Goal: Check status

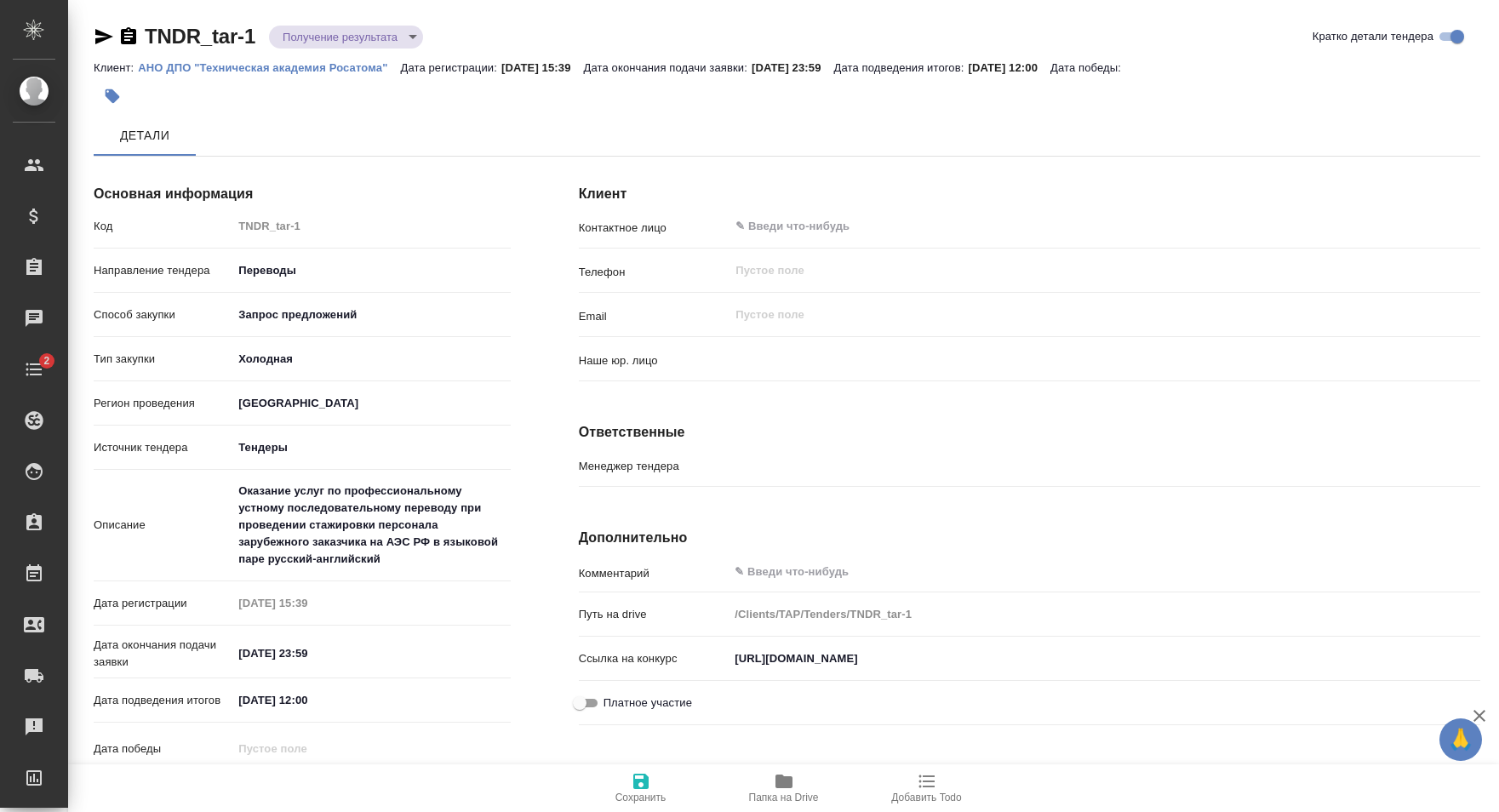
type input "(МБ) ООО "Монблан""
click at [792, 143] on div "Детали" at bounding box center [787, 135] width 1387 height 41
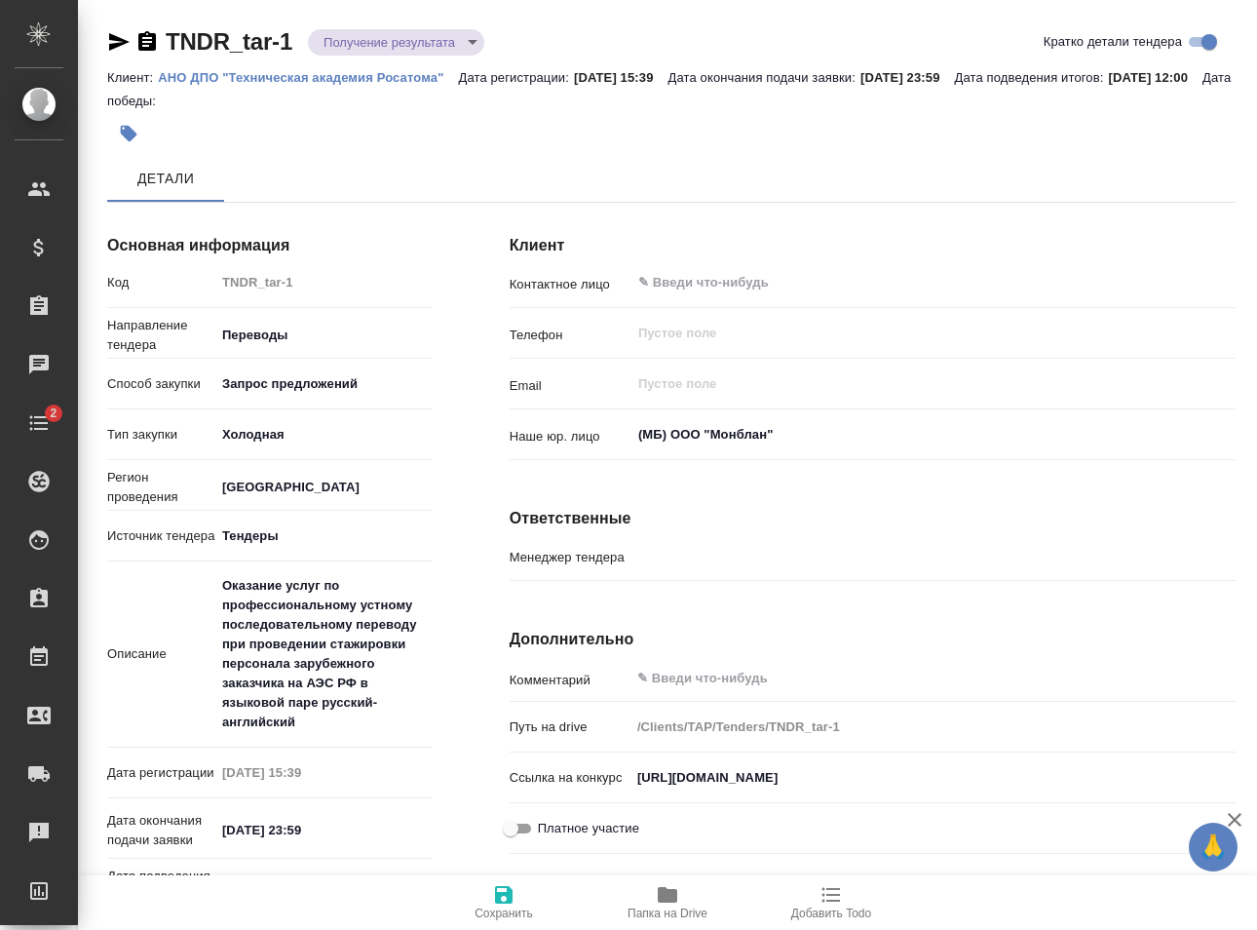
type input "Гудина Александра"
